Goal: Contribute content: Contribute content

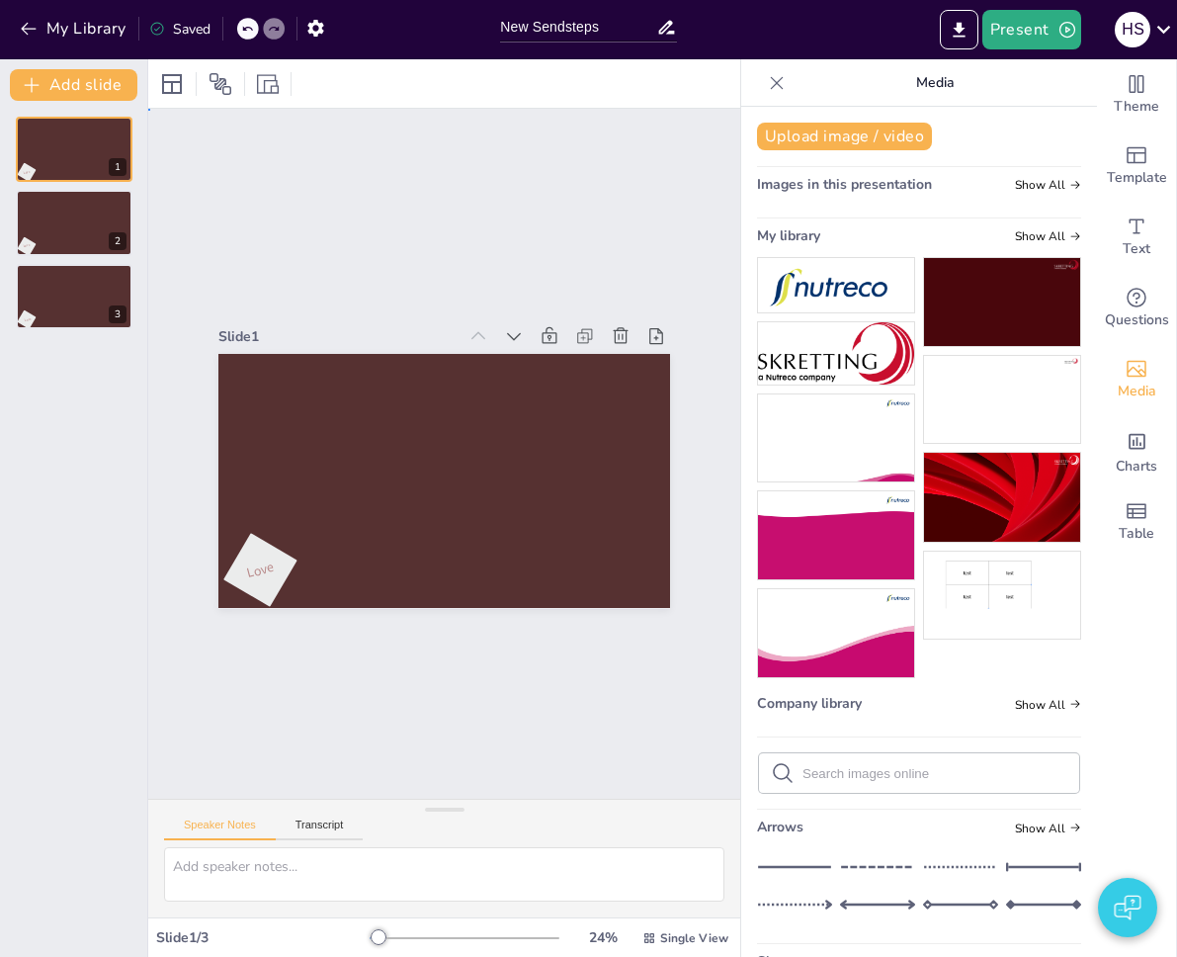
click at [657, 201] on div "Slide 1 Love Slide 2 Love Slide 3 Love" at bounding box center [444, 454] width 592 height 690
click at [1125, 384] on span "Media" at bounding box center [1137, 392] width 39 height 22
click at [872, 138] on button "Upload image / video" at bounding box center [844, 137] width 175 height 28
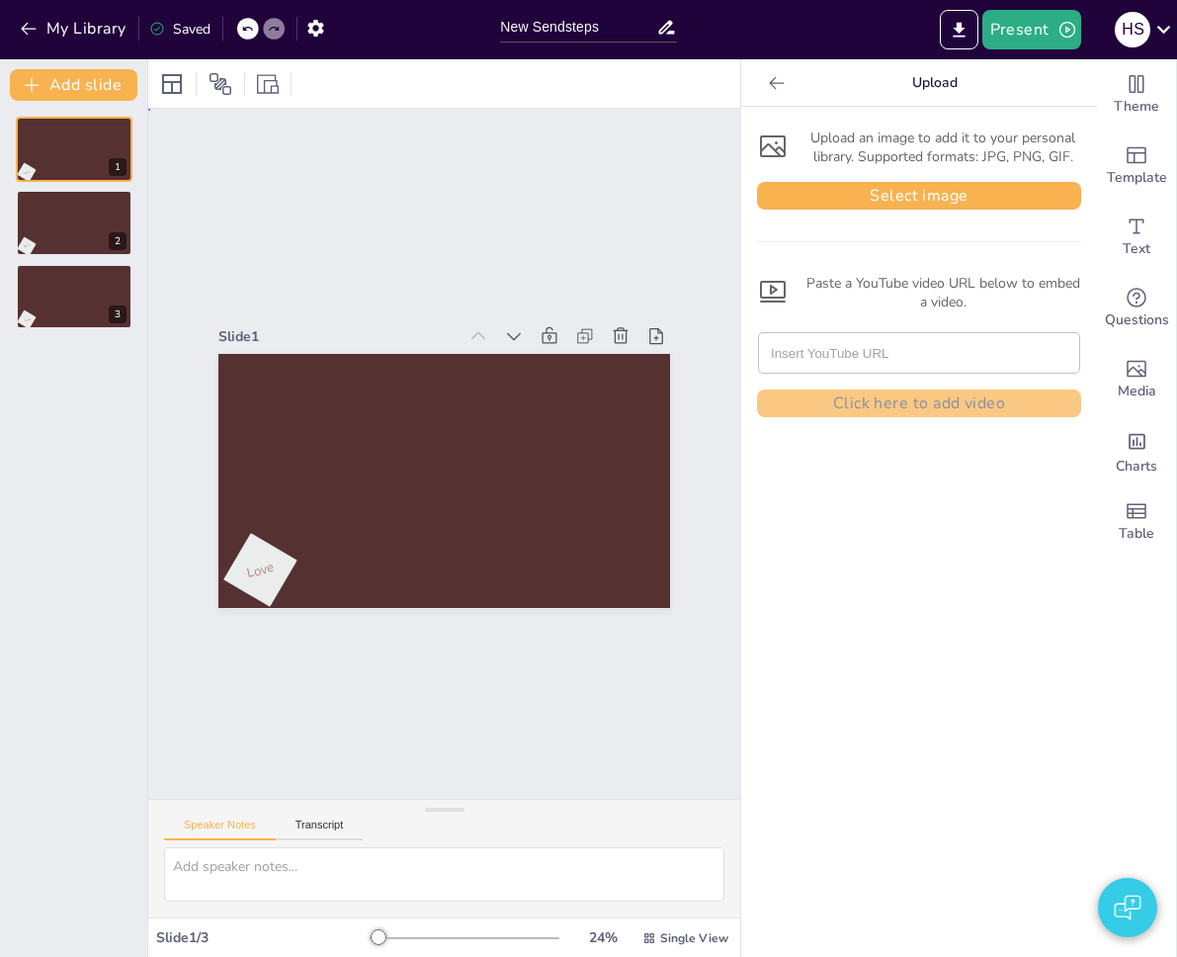
click at [548, 224] on div "Slide 1 Love Slide 2 Love Slide 3 Love" at bounding box center [444, 454] width 592 height 690
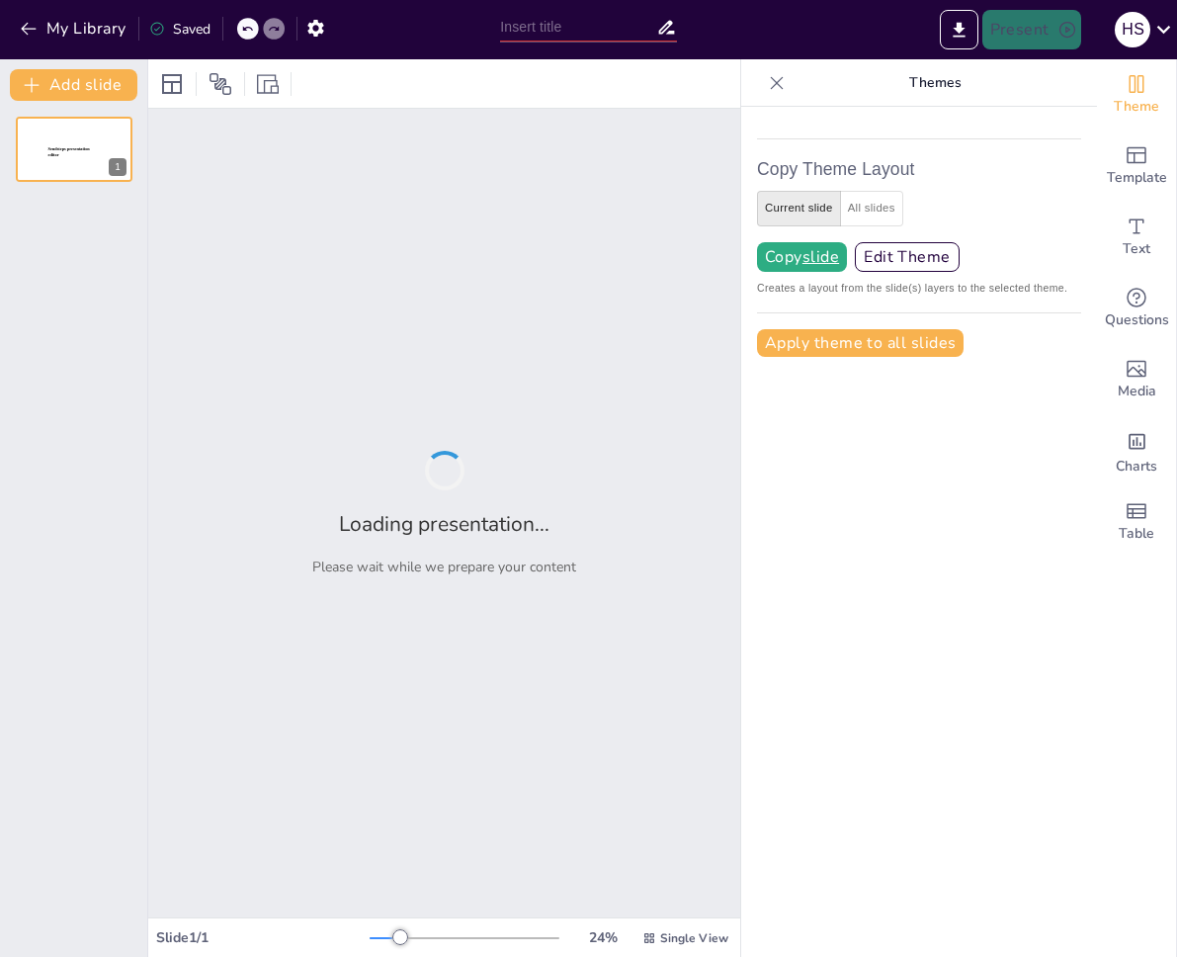
type input "New Sendsteps"
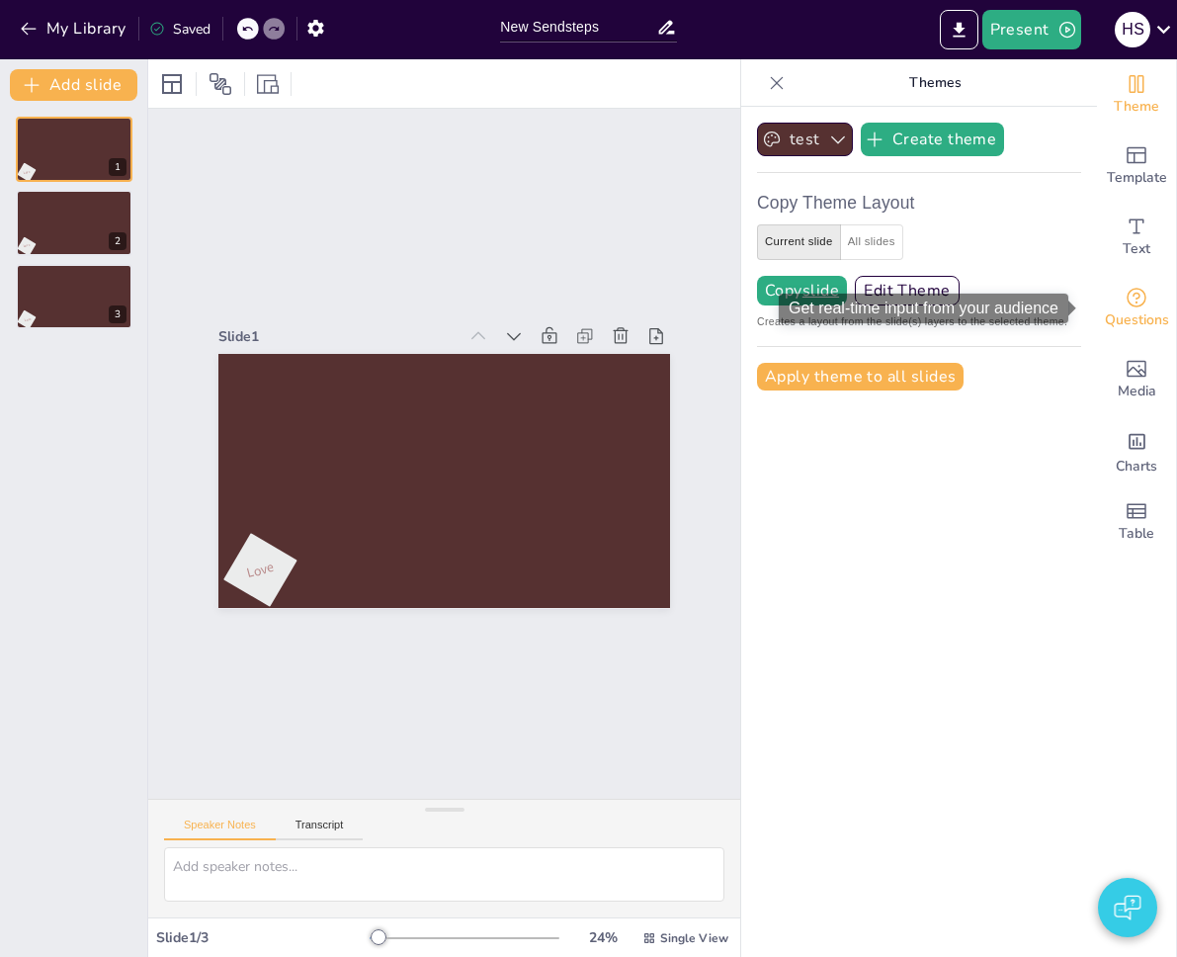
click at [1125, 301] on icon "Get real-time input from your audience" at bounding box center [1137, 298] width 24 height 24
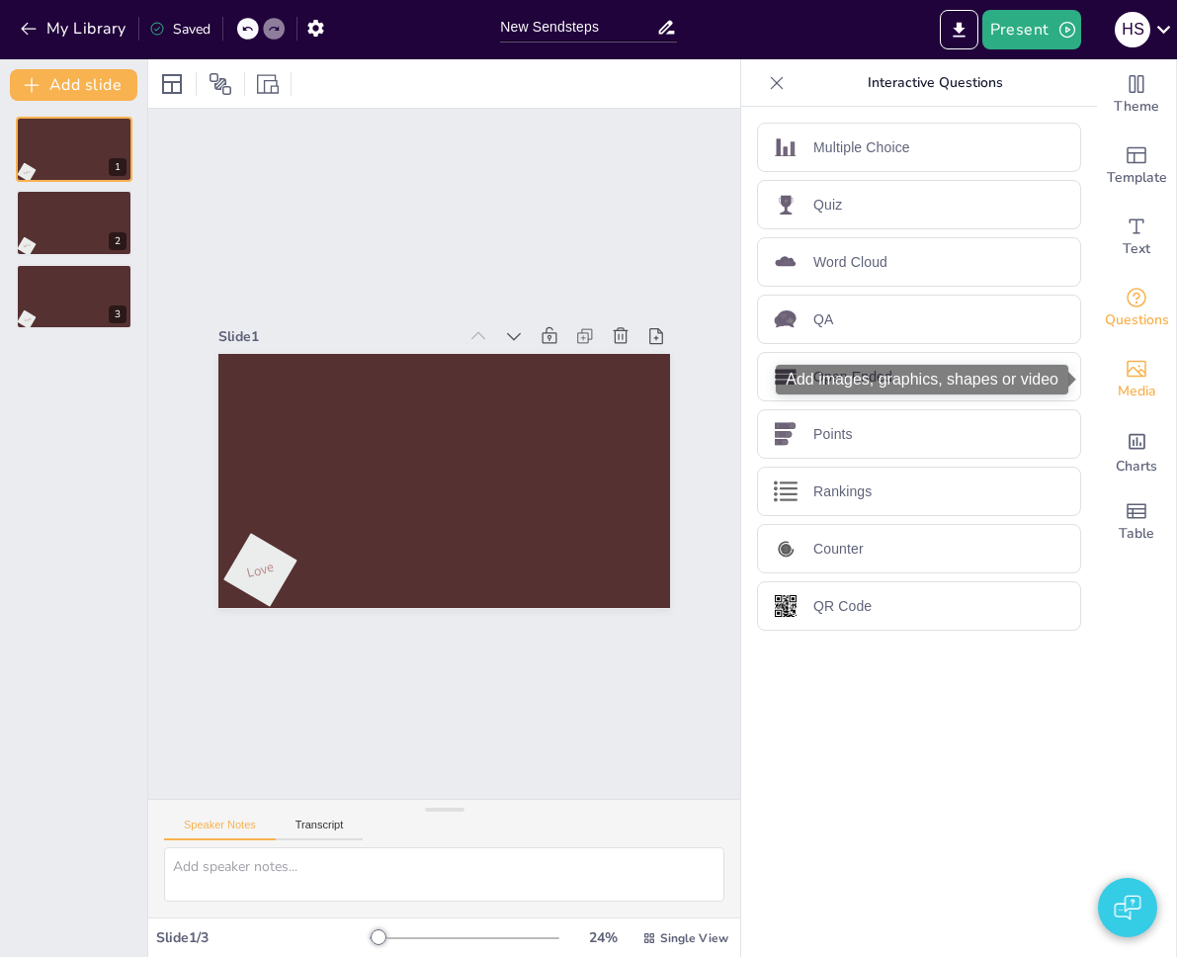
click at [1125, 362] on icon "Add images, graphics, shapes or video" at bounding box center [1137, 369] width 24 height 24
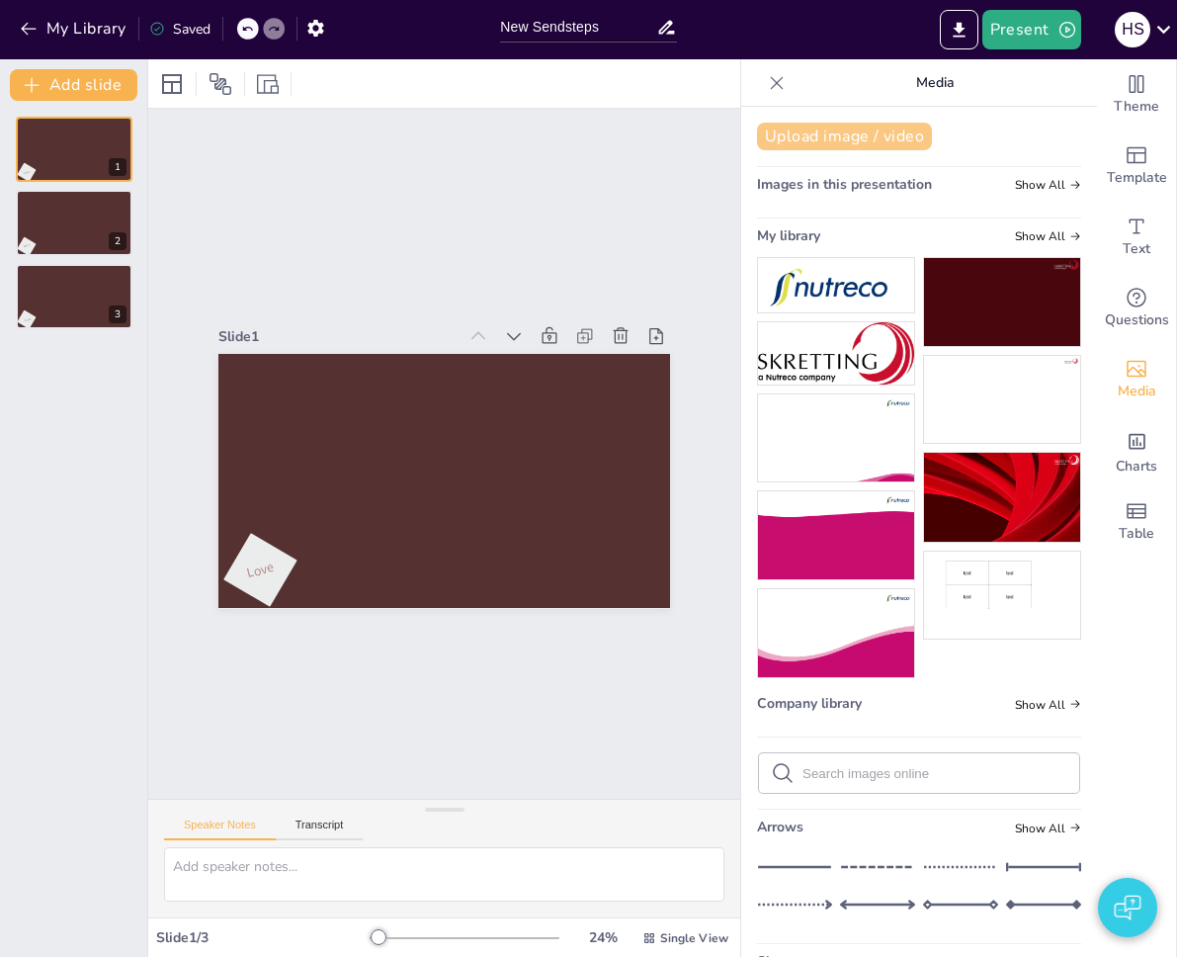
click at [841, 131] on button "Upload image / video" at bounding box center [844, 137] width 175 height 28
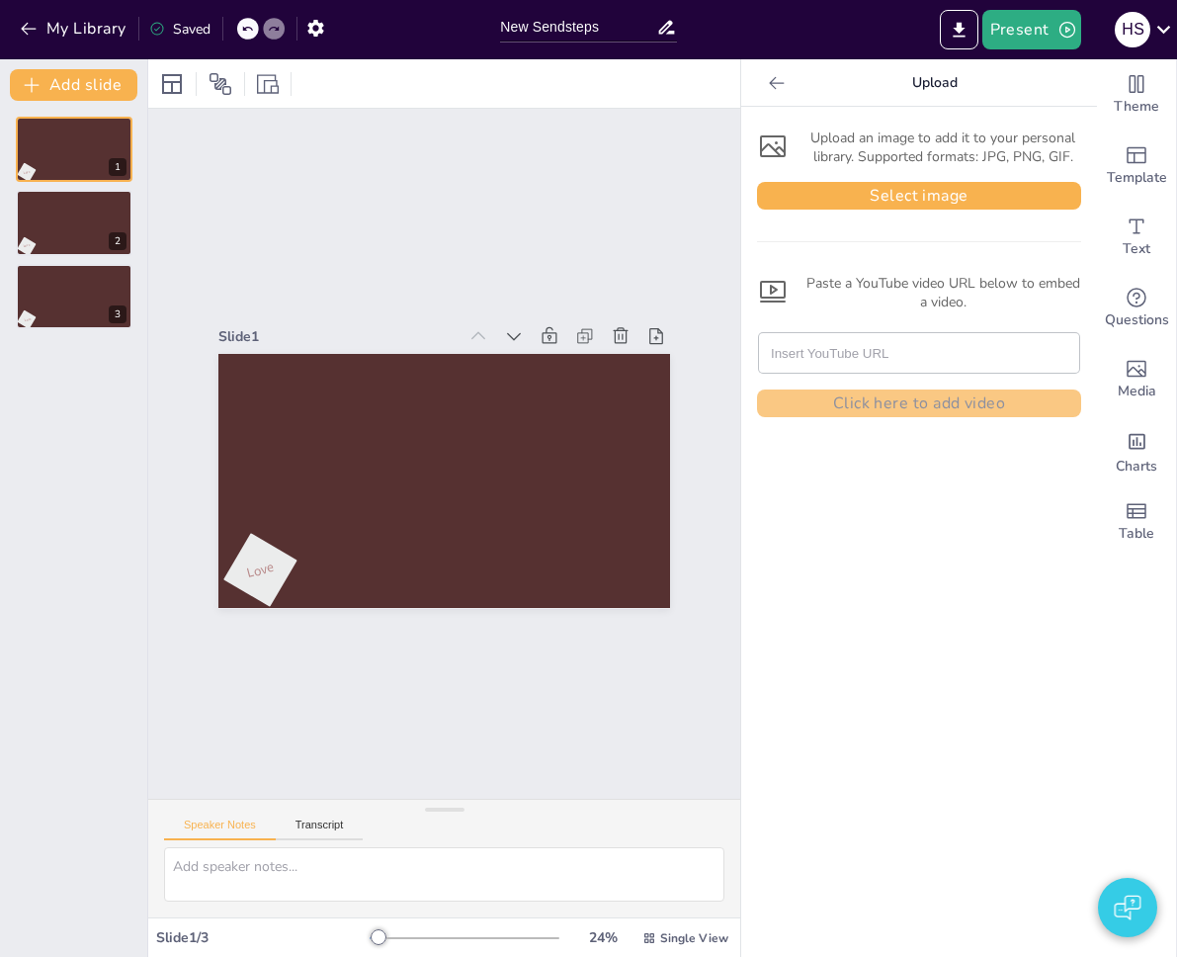
click at [842, 226] on div "Upload an image to add it to your personal library. Supported formats: JPG, PNG…" at bounding box center [919, 270] width 324 height 295
click at [914, 201] on button "Select image" at bounding box center [919, 196] width 324 height 28
click at [879, 207] on button "Select image" at bounding box center [919, 196] width 324 height 28
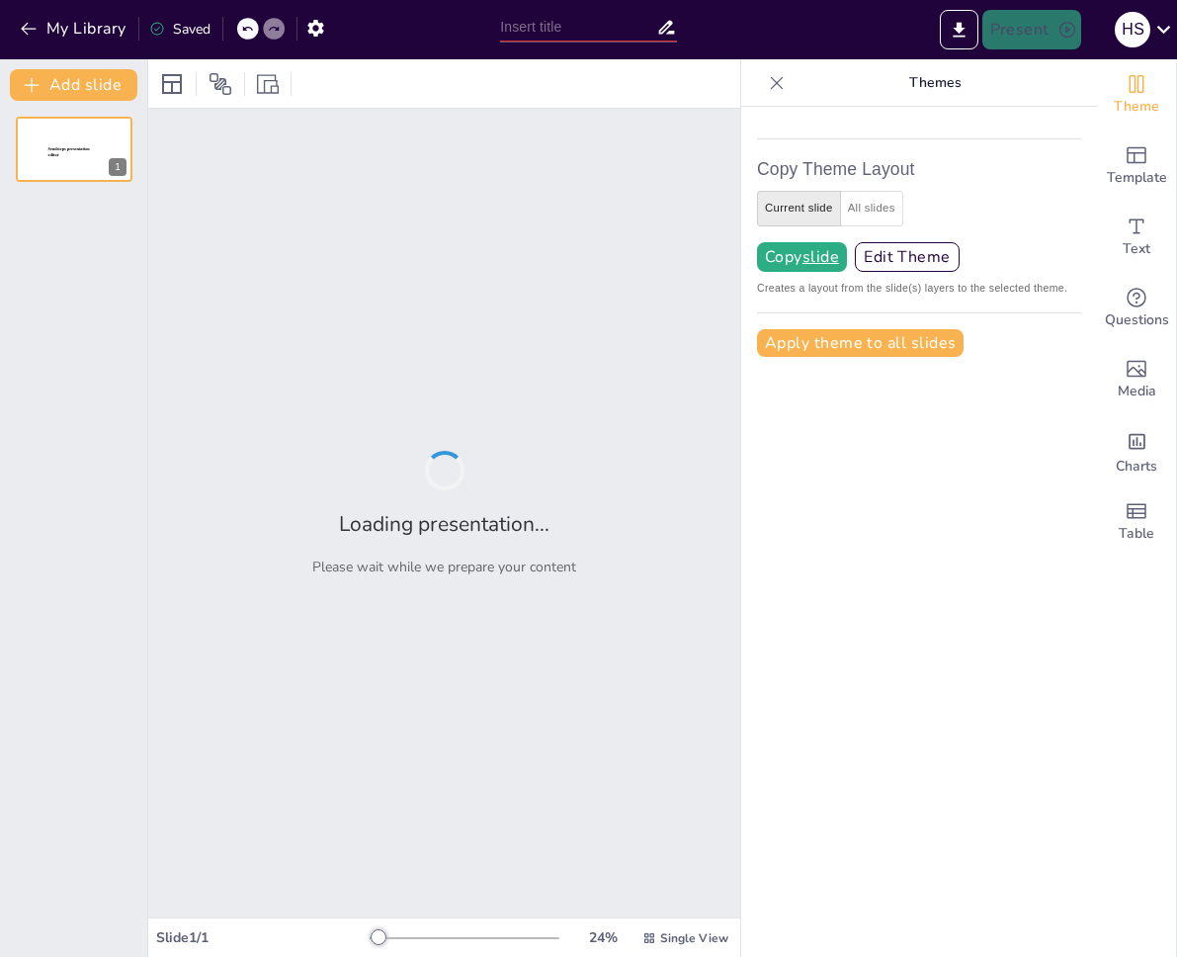
type input "New Sendsteps"
